Goal: Use online tool/utility: Utilize a website feature to perform a specific function

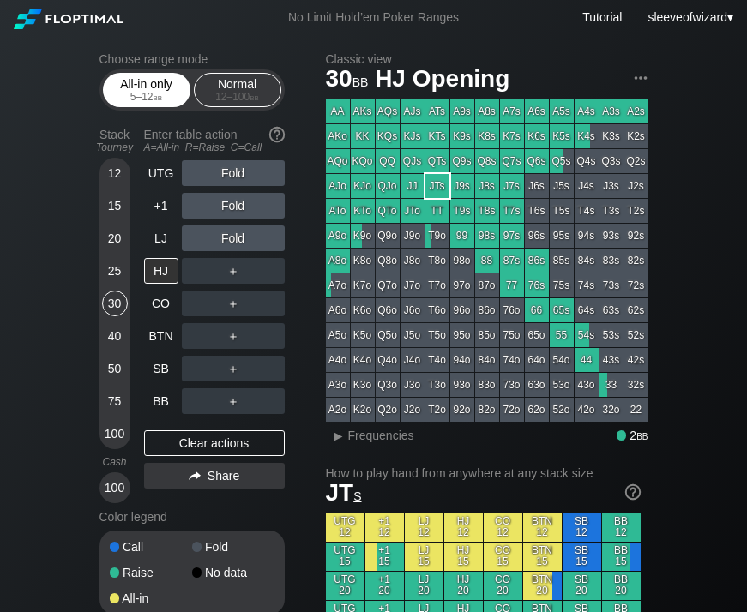
click at [172, 77] on div "All-in only 5 – 12 bb" at bounding box center [146, 90] width 79 height 33
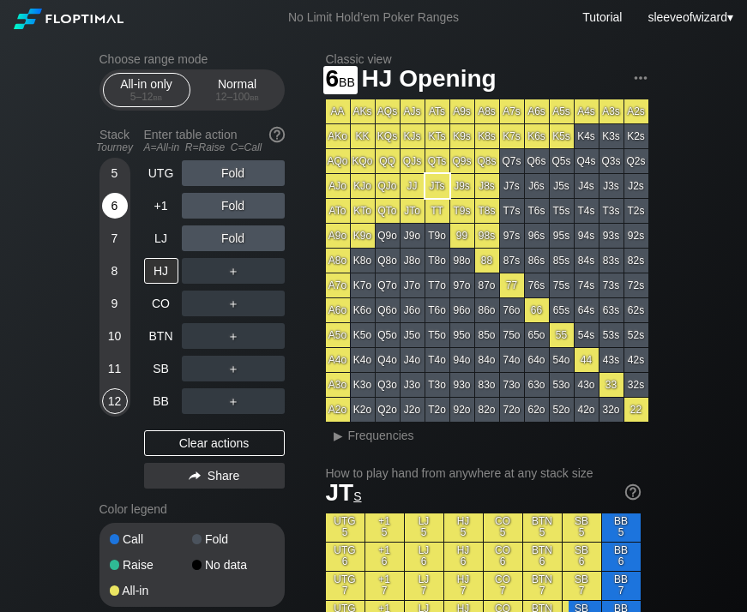
click at [114, 207] on div "6" at bounding box center [115, 206] width 26 height 26
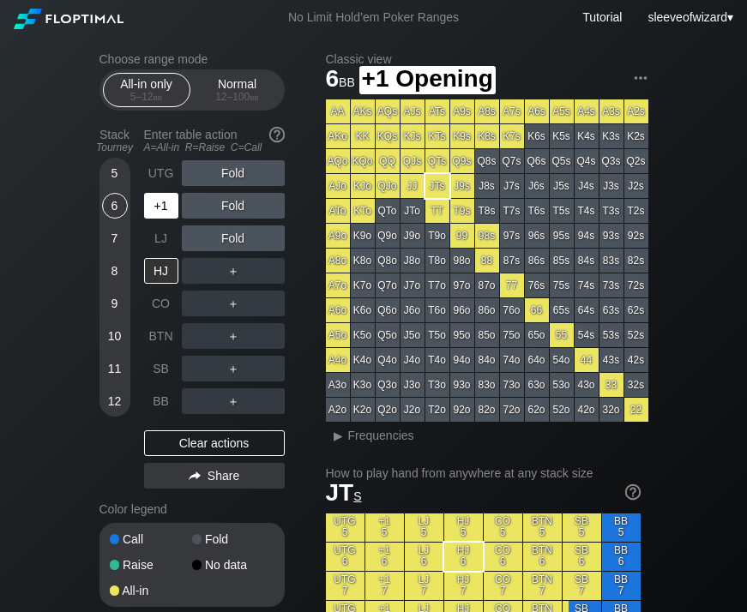
click at [163, 196] on div "+1" at bounding box center [161, 206] width 34 height 26
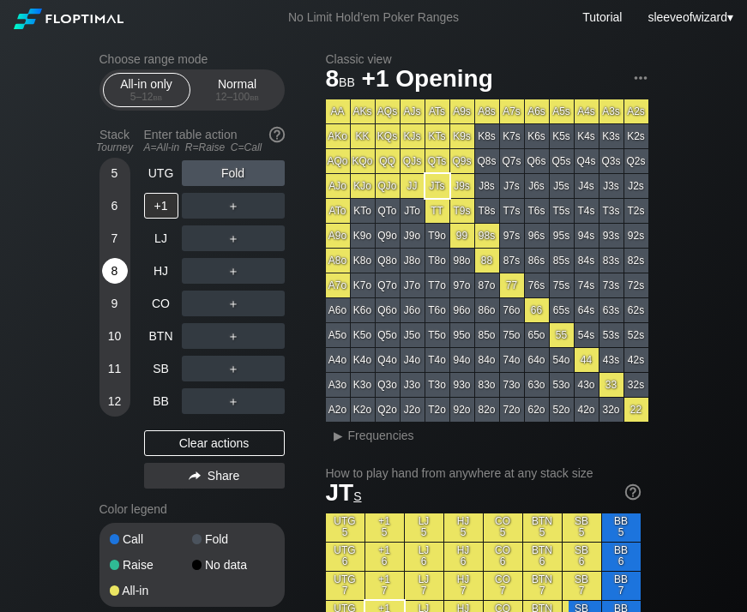
click at [112, 268] on div "8" at bounding box center [115, 271] width 26 height 26
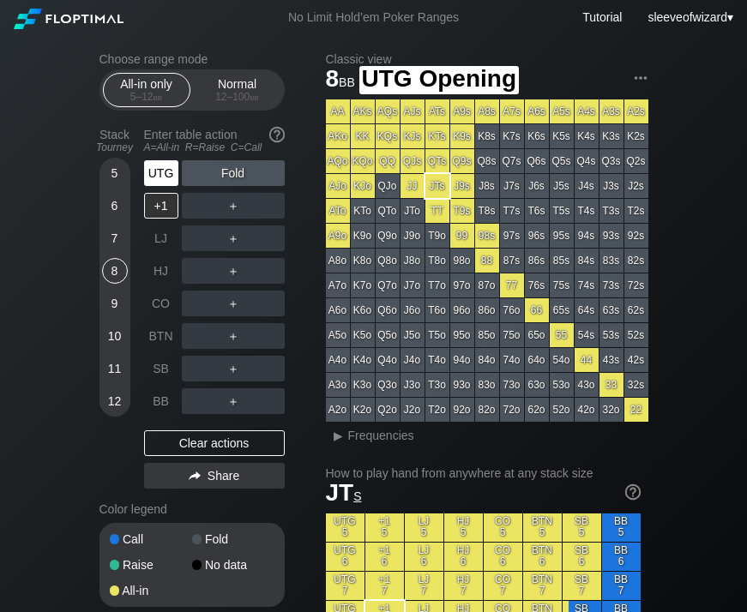
click at [168, 159] on div "Enter table action A=All-in R=Raise C=Call" at bounding box center [214, 140] width 141 height 39
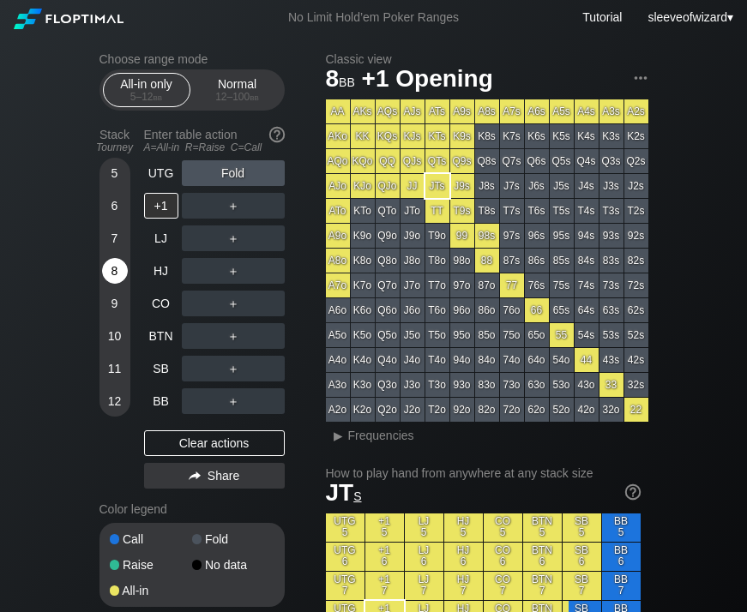
click at [120, 271] on div "8" at bounding box center [115, 271] width 26 height 26
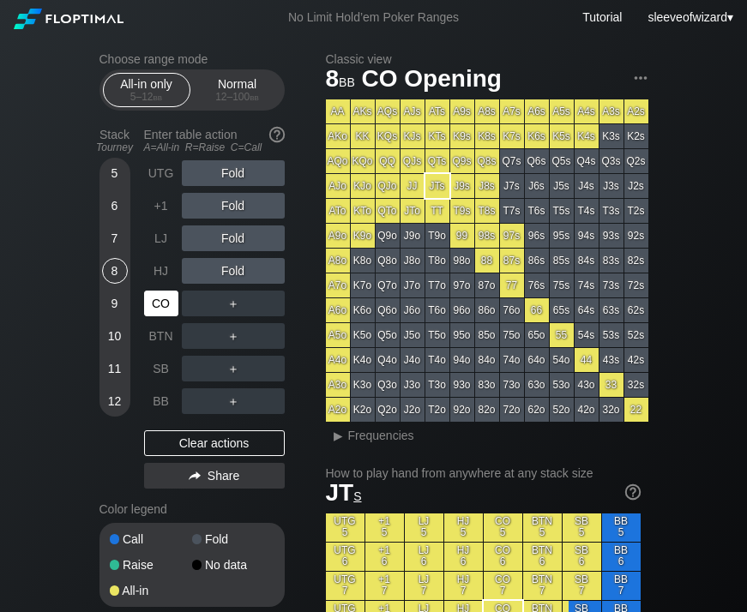
click at [161, 300] on div "CO" at bounding box center [161, 304] width 34 height 26
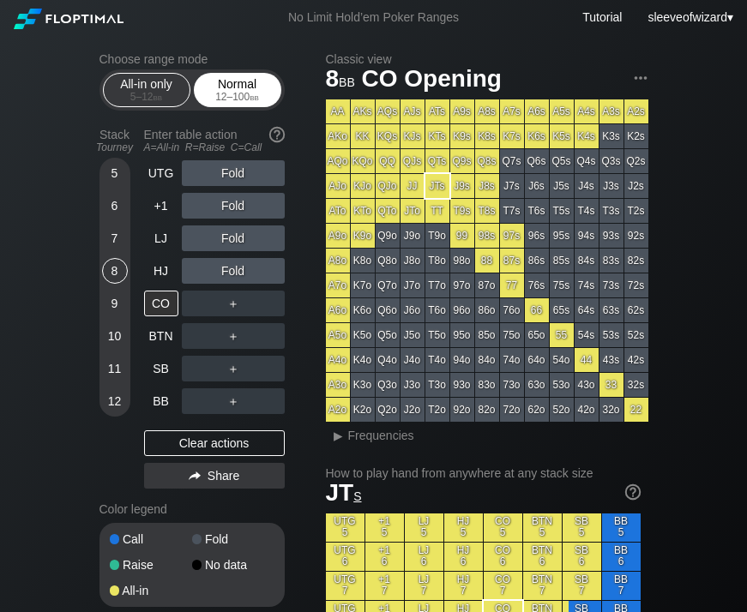
click at [226, 89] on div "Normal 12 – 100 bb" at bounding box center [237, 90] width 79 height 33
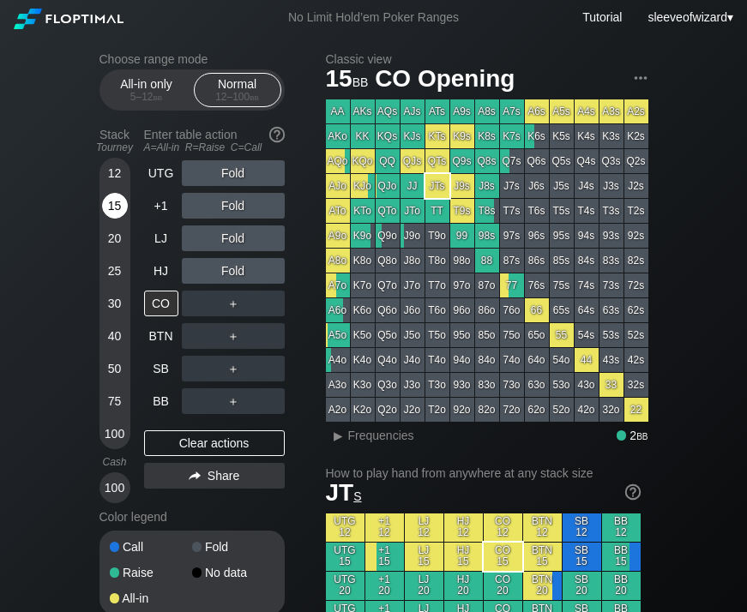
click at [111, 209] on div "15" at bounding box center [115, 206] width 26 height 26
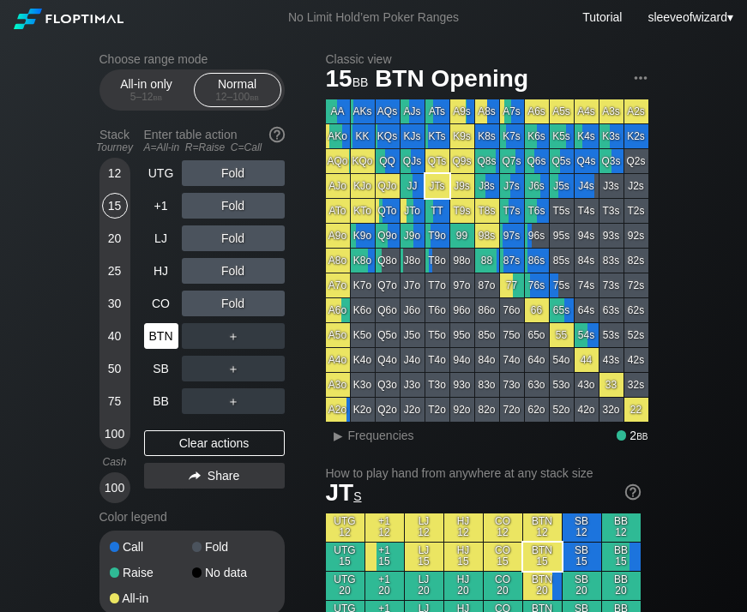
click at [163, 328] on div "BTN" at bounding box center [161, 336] width 34 height 26
click at [115, 200] on div "15" at bounding box center [115, 206] width 26 height 26
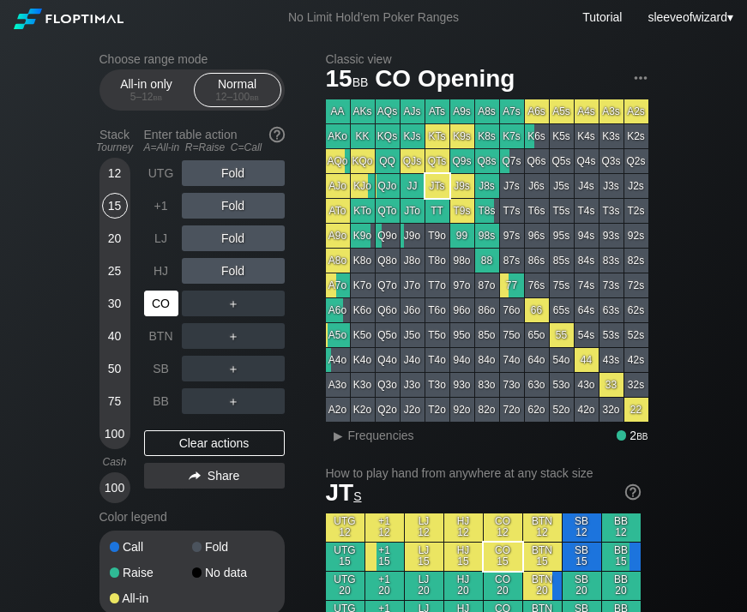
click at [156, 310] on div "CO" at bounding box center [161, 304] width 34 height 26
